Goal: Task Accomplishment & Management: Use online tool/utility

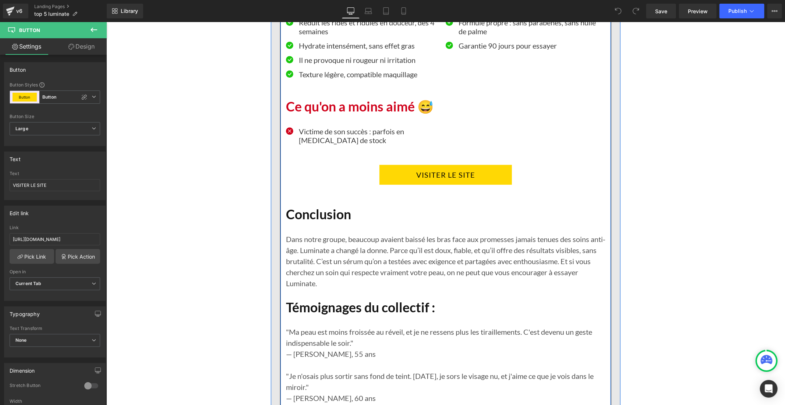
drag, startPoint x: 382, startPoint y: 211, endPoint x: 234, endPoint y: 234, distance: 149.0
click at [382, 184] on link "VISITER LE SITE" at bounding box center [445, 175] width 133 height 20
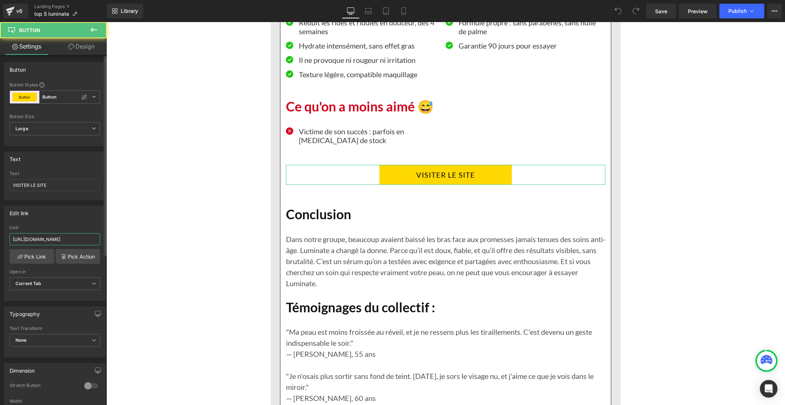
click at [78, 238] on input "[URL][DOMAIN_NAME]" at bounding box center [55, 239] width 91 height 12
paste input "[DOMAIN_NAME][URL]"
type input "[URL][DOMAIN_NAME]"
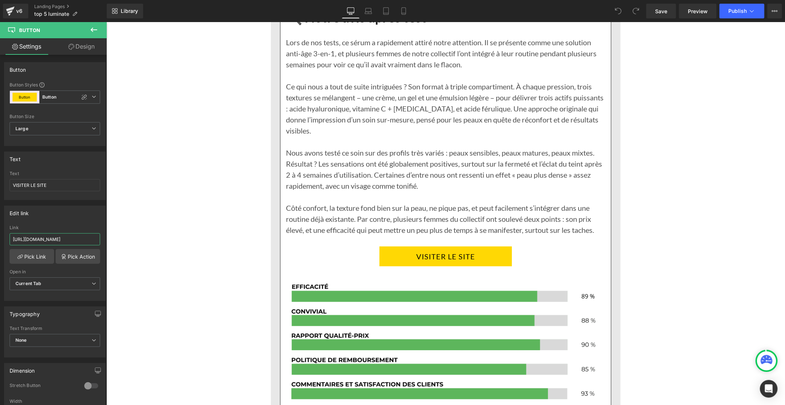
scroll to position [2617, 0]
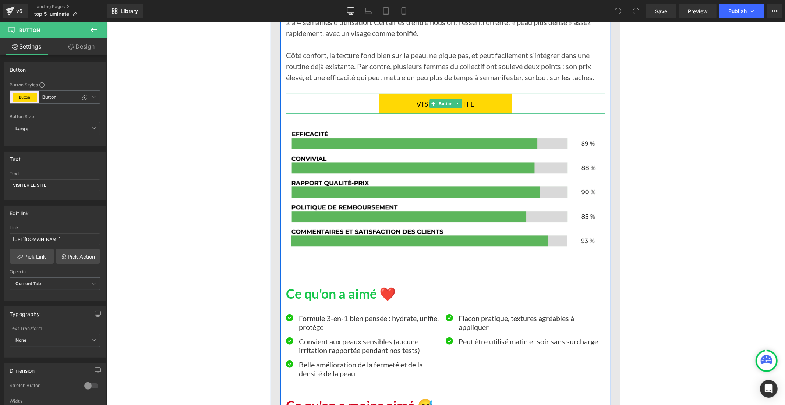
click at [400, 113] on link "VISITER LE SITE" at bounding box center [445, 103] width 133 height 20
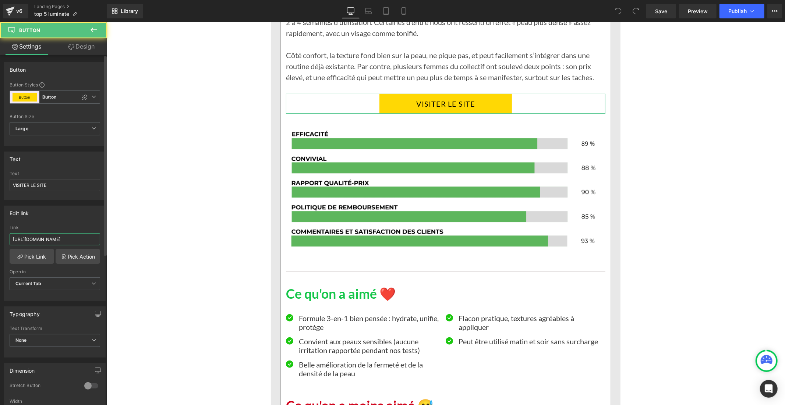
click at [49, 235] on input "[URL][DOMAIN_NAME]" at bounding box center [55, 239] width 91 height 12
paste input "[DOMAIN_NAME][URL]"
type input "[URL][DOMAIN_NAME]"
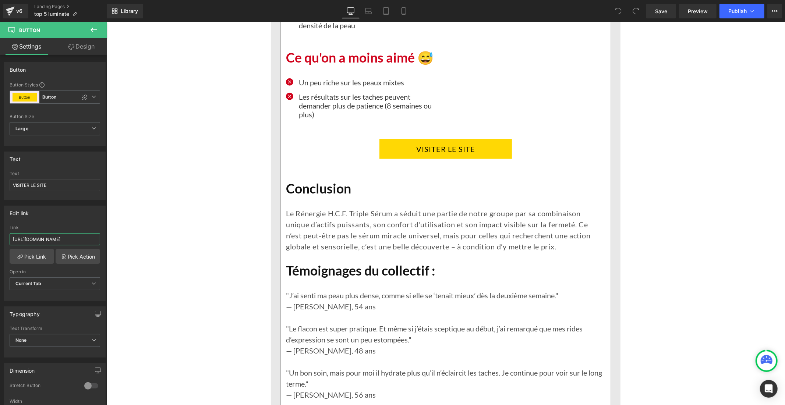
scroll to position [3026, 0]
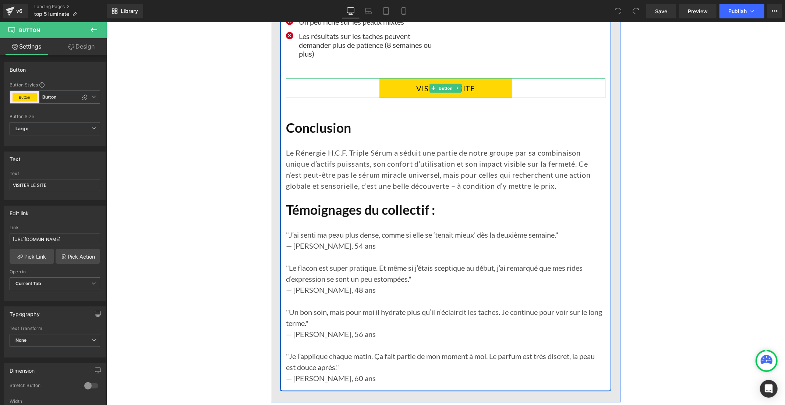
click at [387, 98] on link "VISITER LE SITE" at bounding box center [445, 88] width 133 height 20
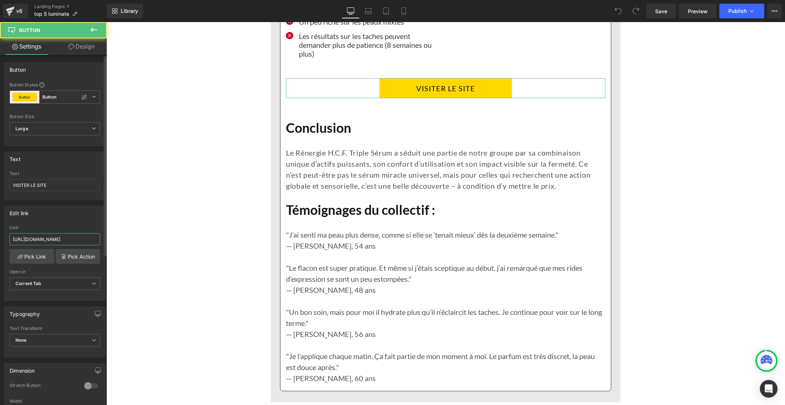
click at [79, 236] on input "[URL][DOMAIN_NAME]" at bounding box center [55, 239] width 91 height 12
paste input "[DOMAIN_NAME][URL]"
type input "[URL][DOMAIN_NAME]"
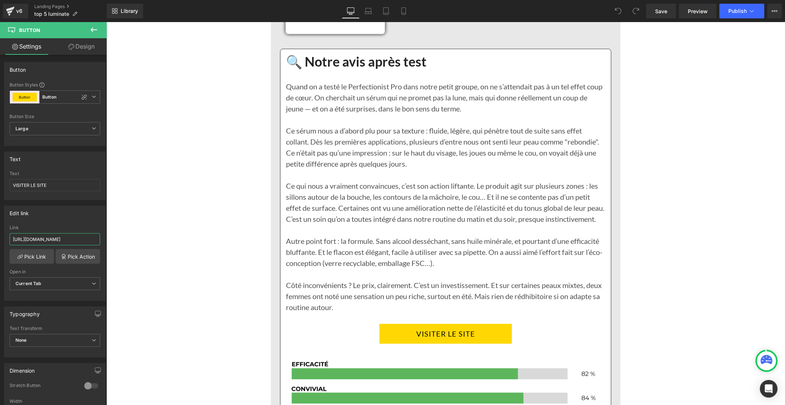
scroll to position [3803, 0]
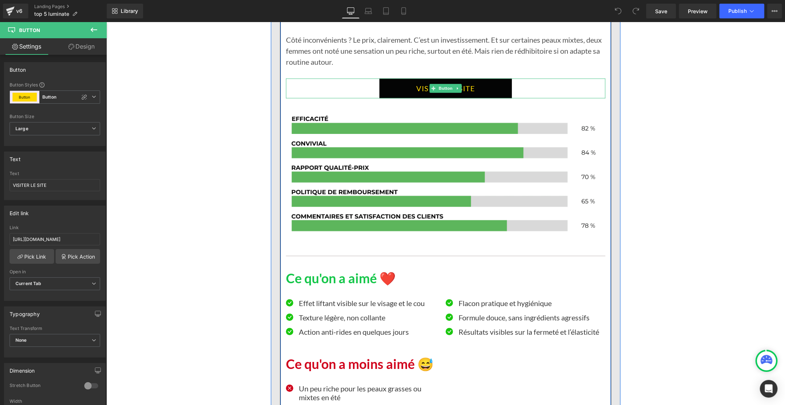
click at [387, 98] on link "VISITER LE SITE" at bounding box center [445, 88] width 133 height 20
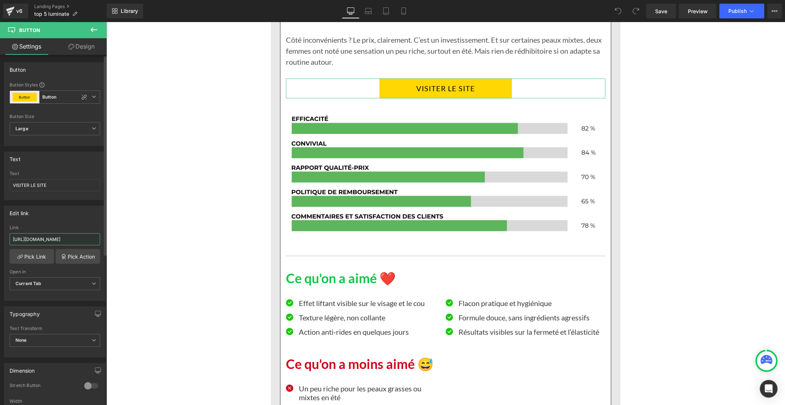
click at [74, 237] on input "[URL][DOMAIN_NAME]" at bounding box center [55, 239] width 91 height 12
paste input "[DOMAIN_NAME][URL]"
type input "[URL][DOMAIN_NAME]"
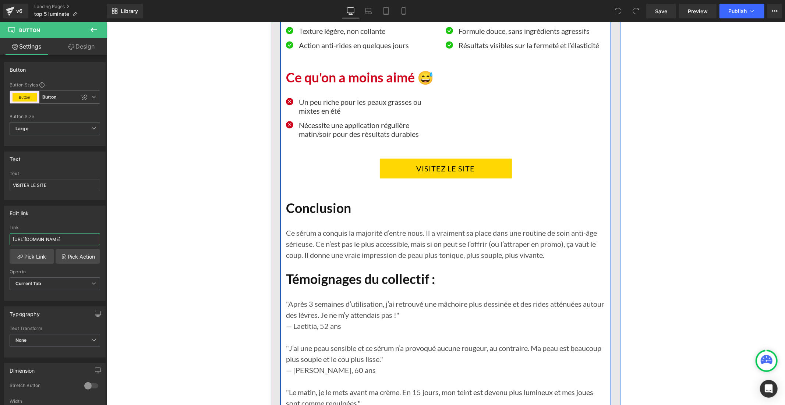
scroll to position [4212, 0]
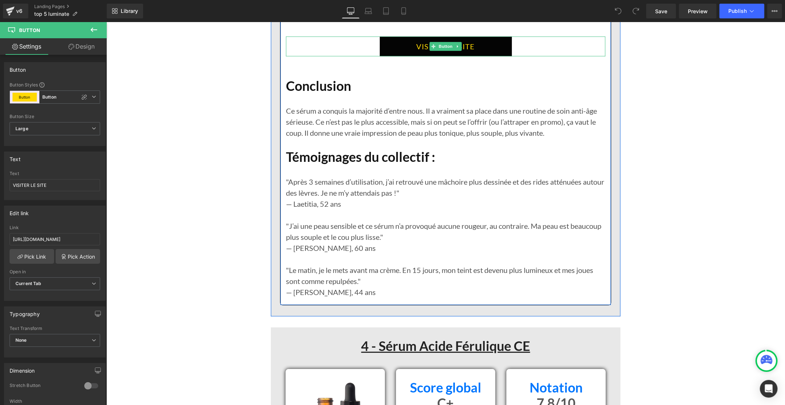
click at [389, 56] on link "VISITEZ LE SITE" at bounding box center [445, 46] width 132 height 20
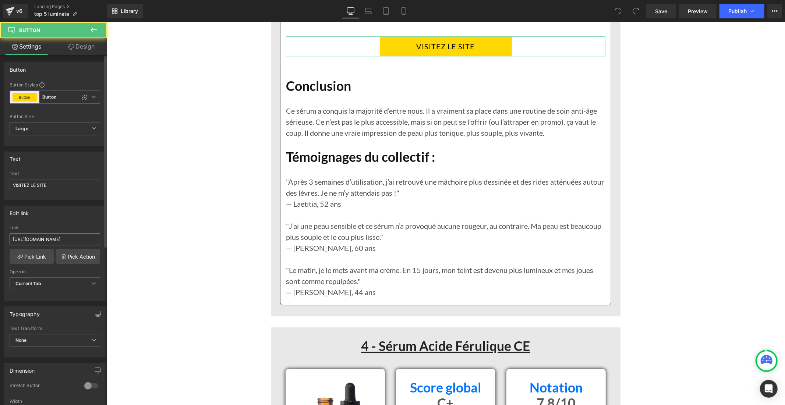
click at [85, 239] on input "[URL][DOMAIN_NAME]" at bounding box center [55, 239] width 91 height 12
paste input "[DOMAIN_NAME][URL]"
type input "[URL][DOMAIN_NAME]"
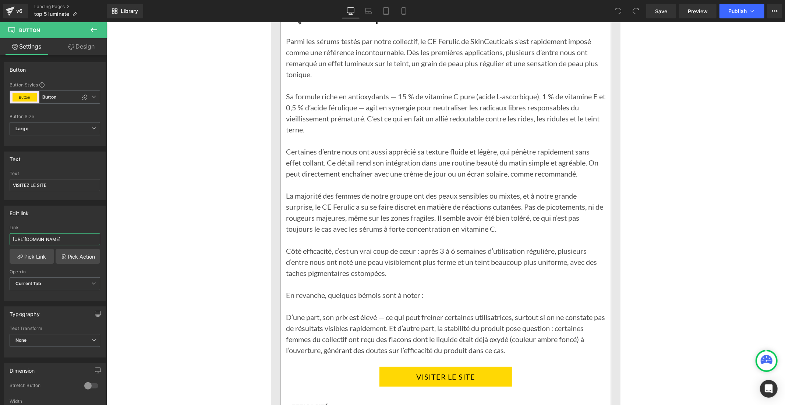
scroll to position [4948, 0]
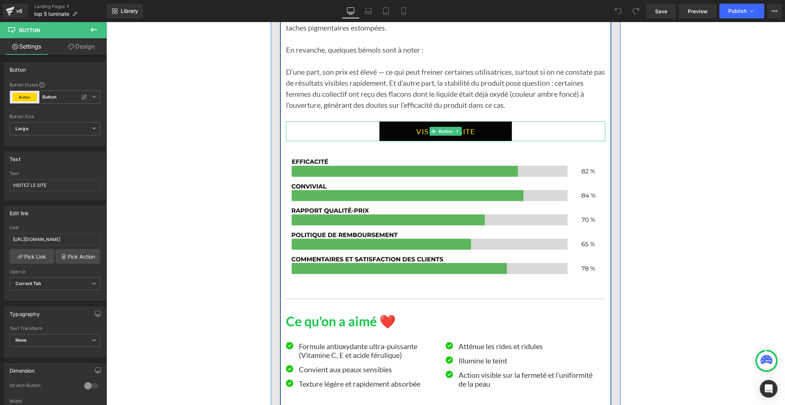
click at [381, 141] on link "VISITER LE SITE" at bounding box center [445, 131] width 133 height 20
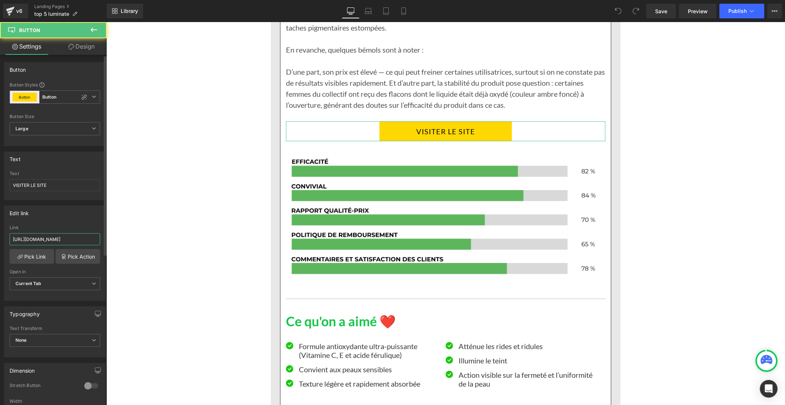
click at [91, 240] on input "[URL][DOMAIN_NAME]" at bounding box center [55, 239] width 91 height 12
paste input "[DOMAIN_NAME][URL]"
type input "[URL][DOMAIN_NAME]"
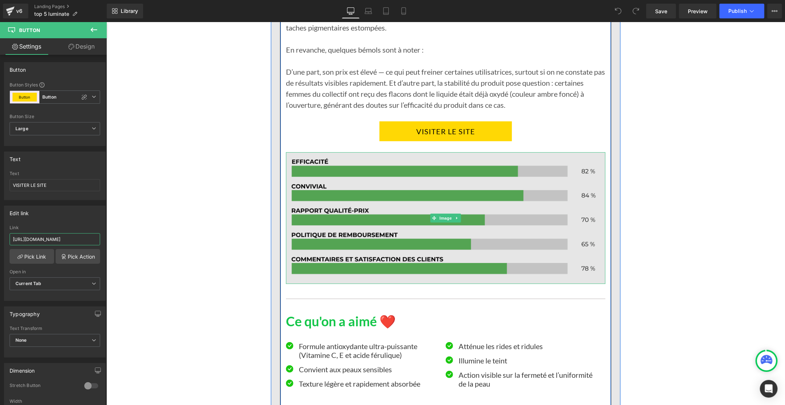
scroll to position [5194, 0]
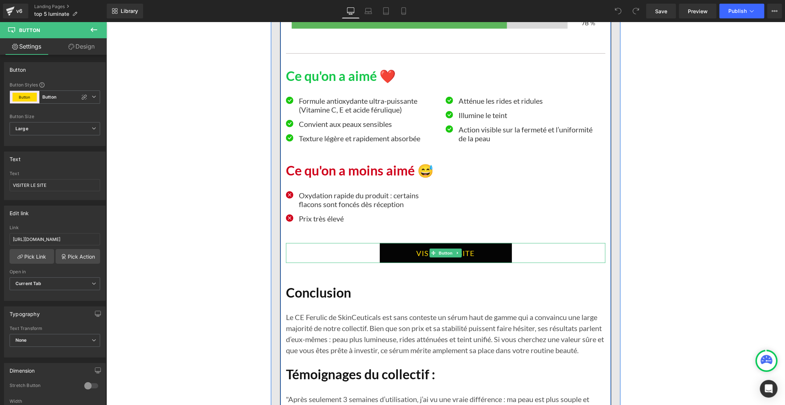
click at [381, 263] on link "VISITEZ LE SITE" at bounding box center [445, 253] width 132 height 20
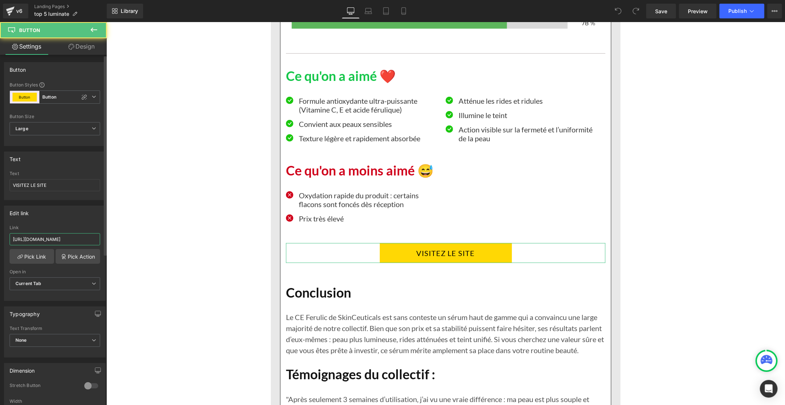
click at [39, 241] on input "[URL][DOMAIN_NAME]" at bounding box center [55, 239] width 91 height 12
paste input "[DOMAIN_NAME][URL]"
type input "[URL][DOMAIN_NAME]"
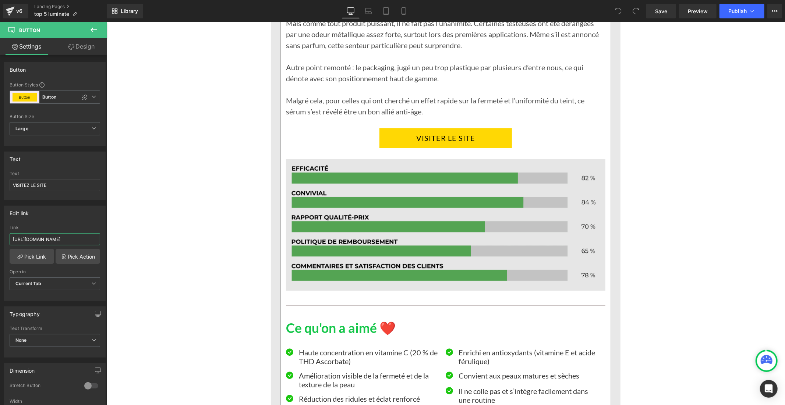
scroll to position [6175, 0]
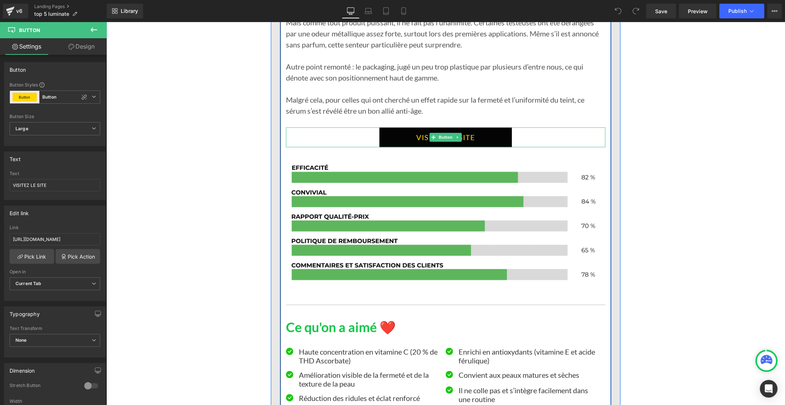
click at [386, 147] on link "VISITER LE SITE" at bounding box center [445, 137] width 133 height 20
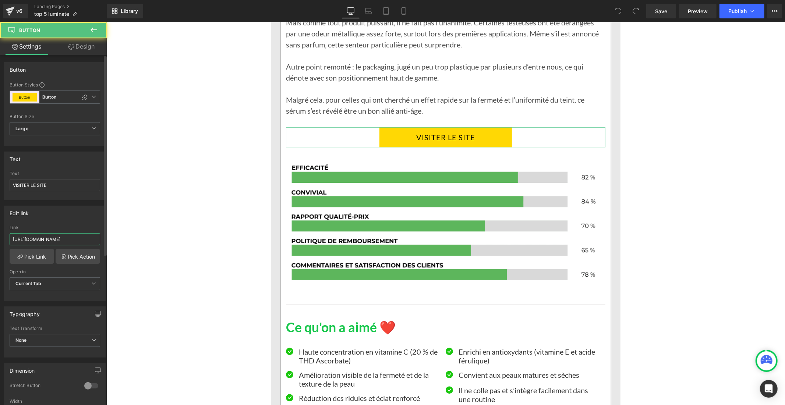
click at [53, 240] on input "[URL][DOMAIN_NAME]" at bounding box center [55, 239] width 91 height 12
type input "[URL][DOMAIN_NAME]"
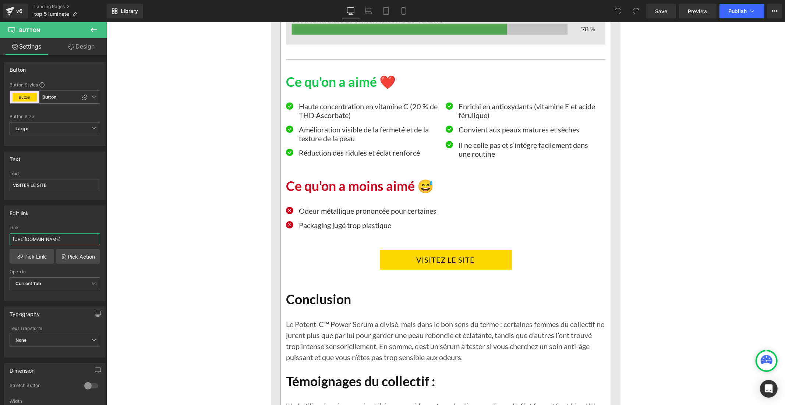
scroll to position [6584, 0]
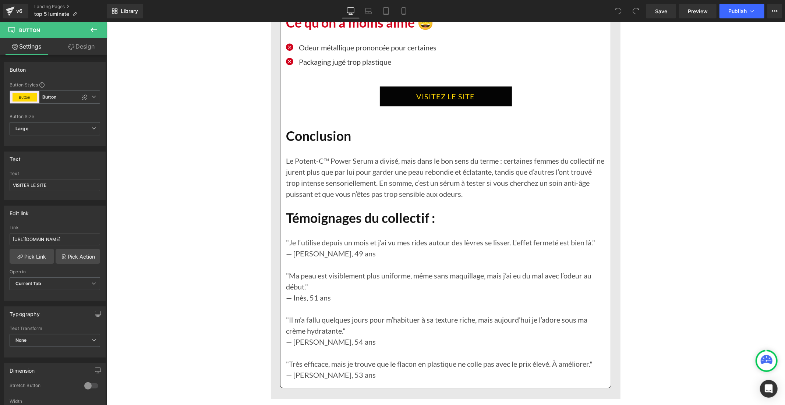
click at [390, 106] on link "VISITEZ LE SITE" at bounding box center [445, 96] width 132 height 20
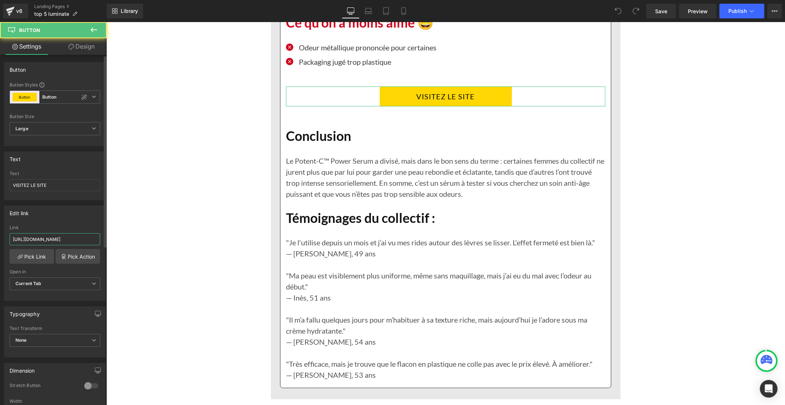
click at [61, 240] on input "[URL][DOMAIN_NAME]" at bounding box center [55, 239] width 91 height 12
paste input "[DOMAIN_NAME][URL]"
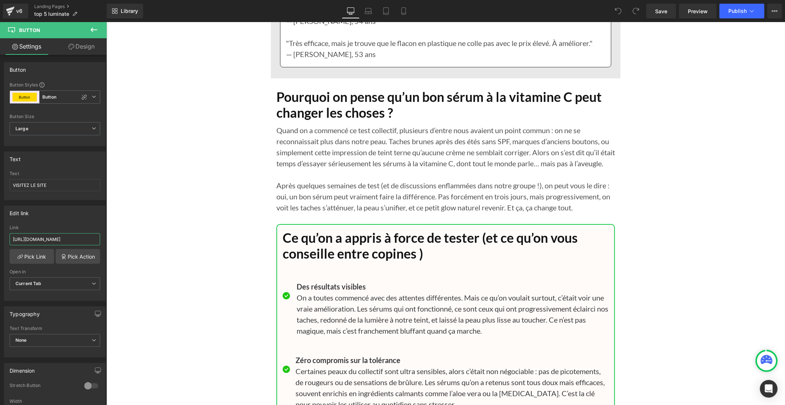
scroll to position [6993, 0]
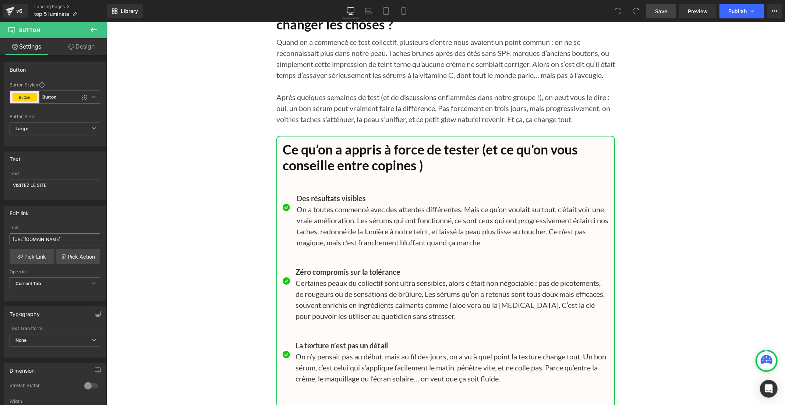
type input "[URL][DOMAIN_NAME]"
click at [663, 15] on link "Save" at bounding box center [661, 11] width 30 height 15
click at [738, 14] on span "Publish" at bounding box center [737, 11] width 18 height 6
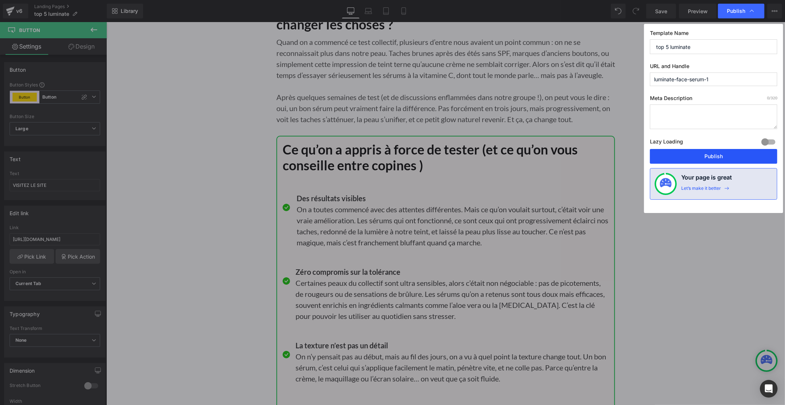
drag, startPoint x: 721, startPoint y: 153, endPoint x: 614, endPoint y: 131, distance: 108.9
click at [721, 153] on button "Publish" at bounding box center [713, 156] width 127 height 15
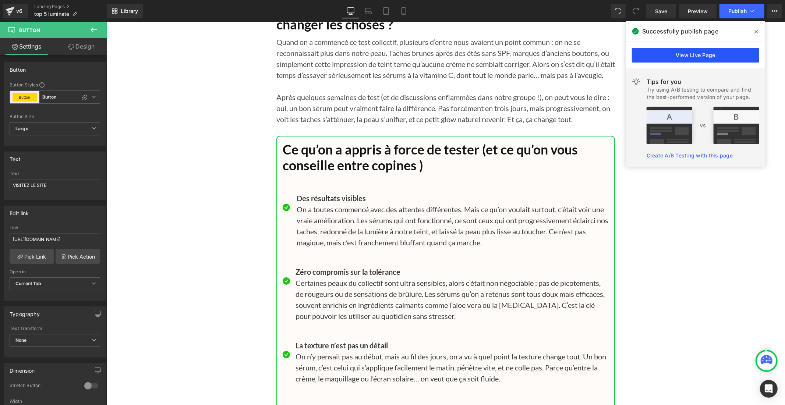
click at [637, 54] on link "View Live Page" at bounding box center [695, 55] width 127 height 15
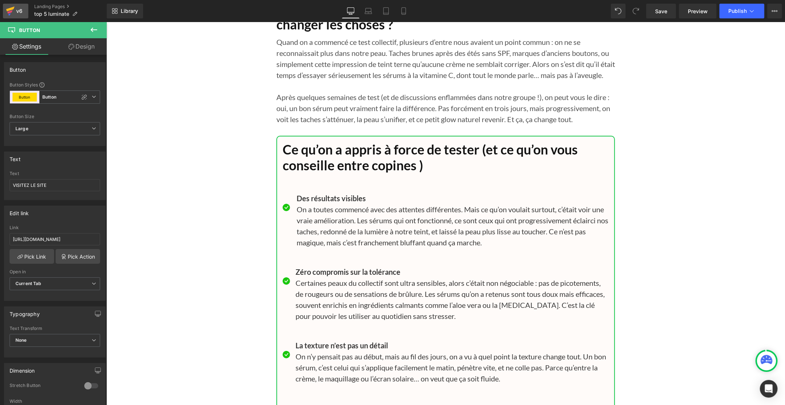
click at [12, 8] on icon at bounding box center [10, 9] width 8 height 5
